Goal: Communication & Community: Answer question/provide support

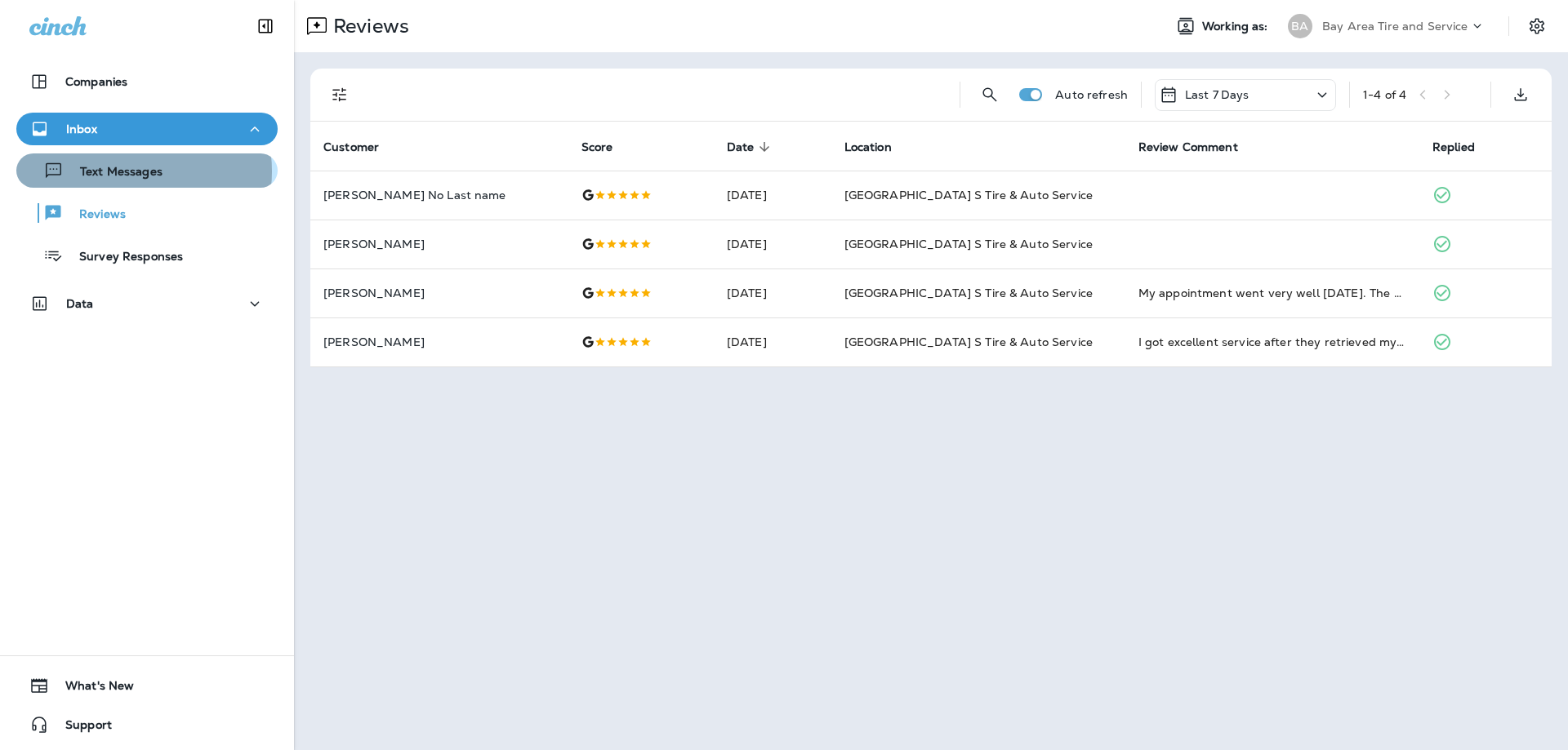
click at [132, 171] on p "Text Messages" at bounding box center [113, 173] width 99 height 16
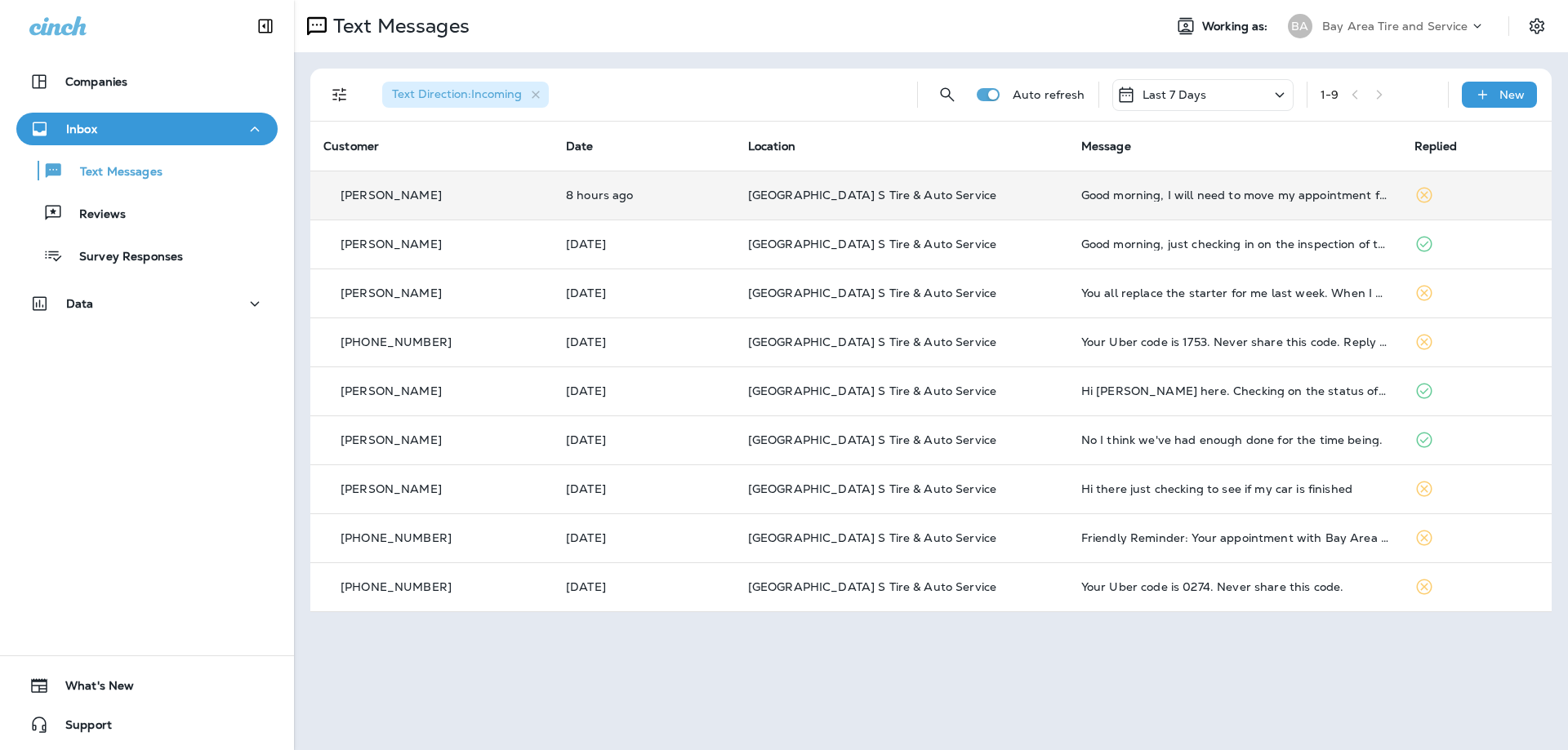
click at [1444, 194] on td at bounding box center [1476, 194] width 150 height 49
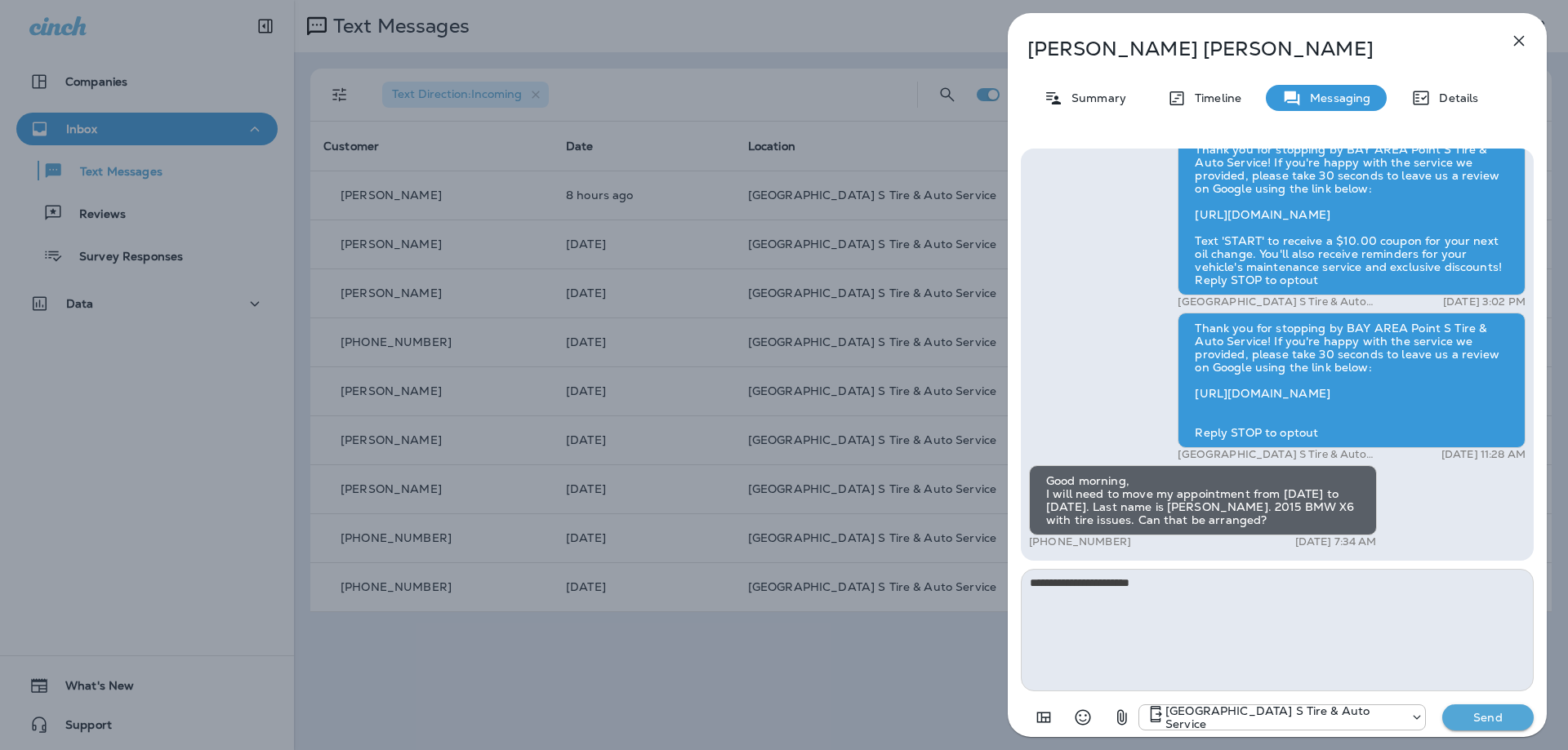
type textarea "**********"
click at [1497, 716] on p "Send" at bounding box center [1487, 718] width 69 height 15
